Goal: Task Accomplishment & Management: Manage account settings

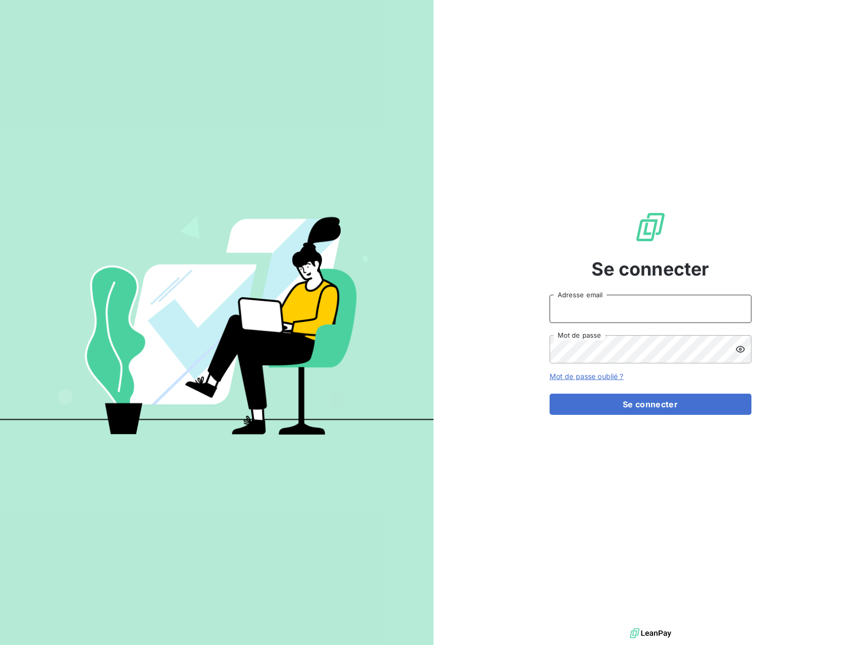
click at [599, 296] on input "Adresse email" at bounding box center [650, 309] width 202 height 28
type input "[EMAIL_ADDRESS][DOMAIN_NAME]"
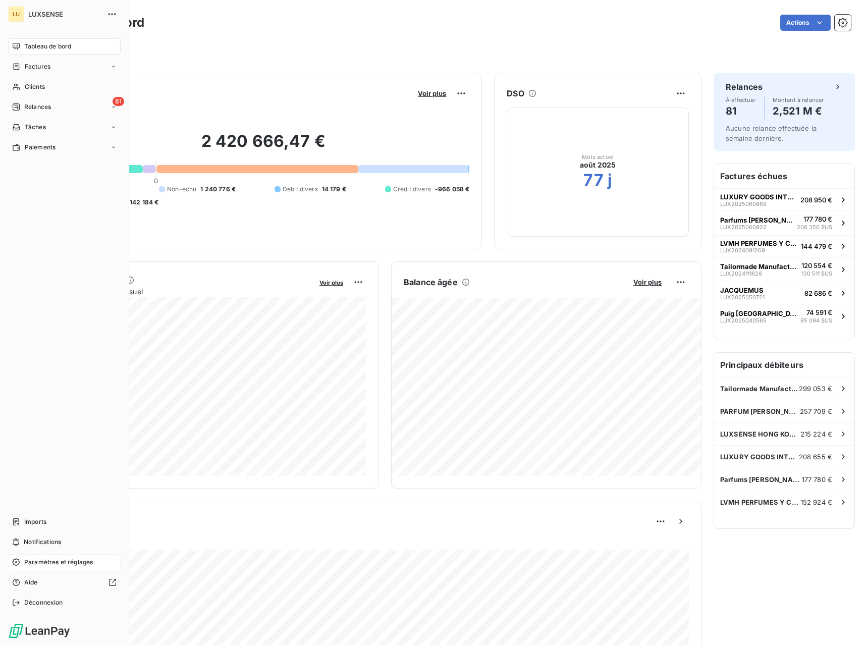
click at [37, 562] on span "Paramètres et réglages" at bounding box center [58, 562] width 69 height 9
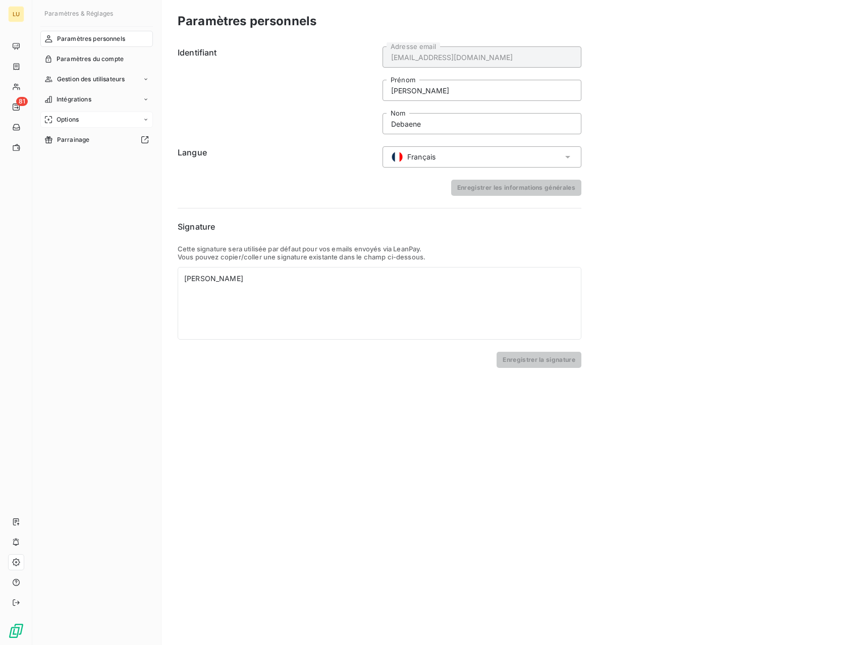
click at [81, 119] on div "Options" at bounding box center [96, 120] width 113 height 16
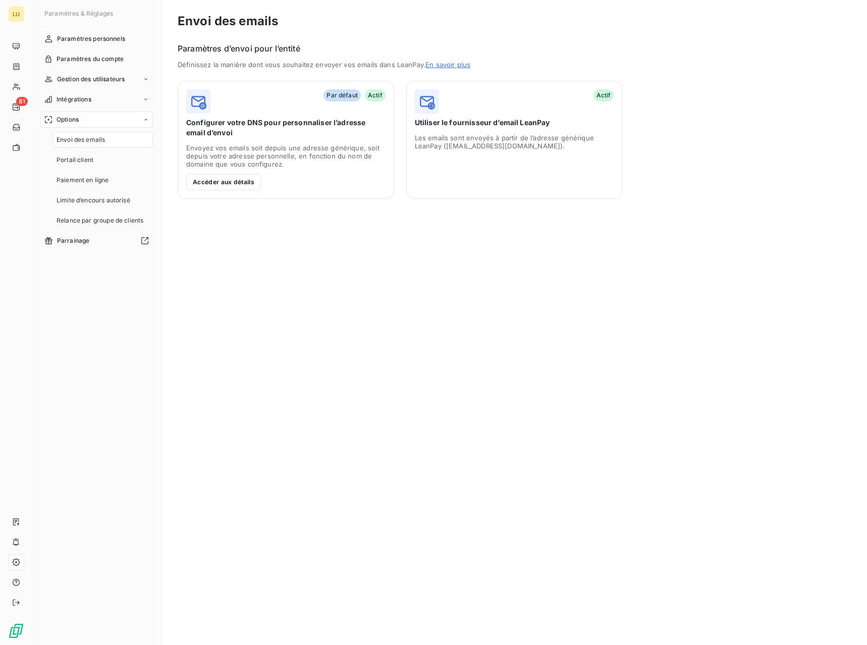
click at [262, 119] on span "Configurer votre DNS pour personnaliser l’adresse email d’envoi" at bounding box center [285, 128] width 199 height 20
click at [238, 182] on button "Accéder aux détails" at bounding box center [223, 182] width 75 height 16
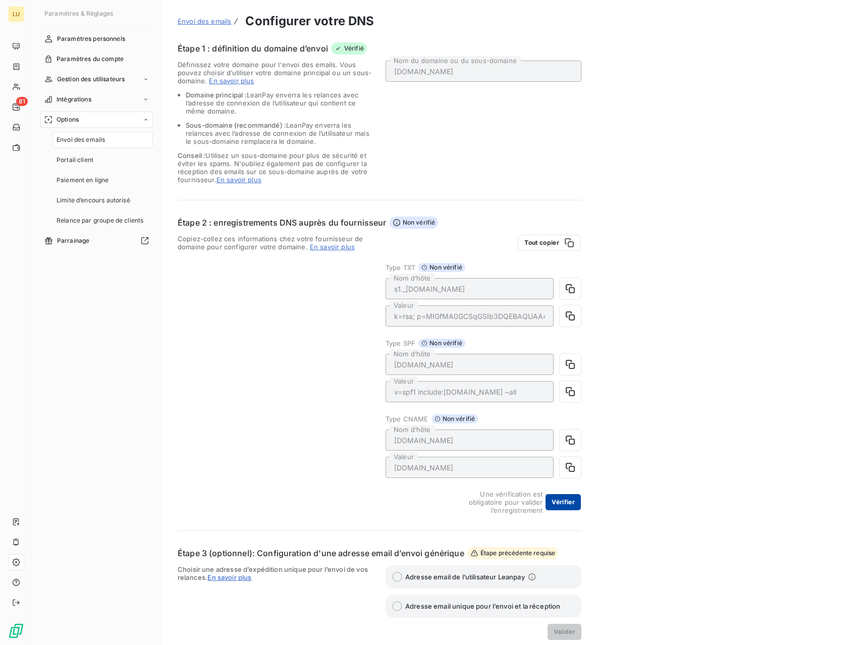
click at [561, 500] on button "Vérifier" at bounding box center [562, 502] width 35 height 16
